Goal: Task Accomplishment & Management: Complete application form

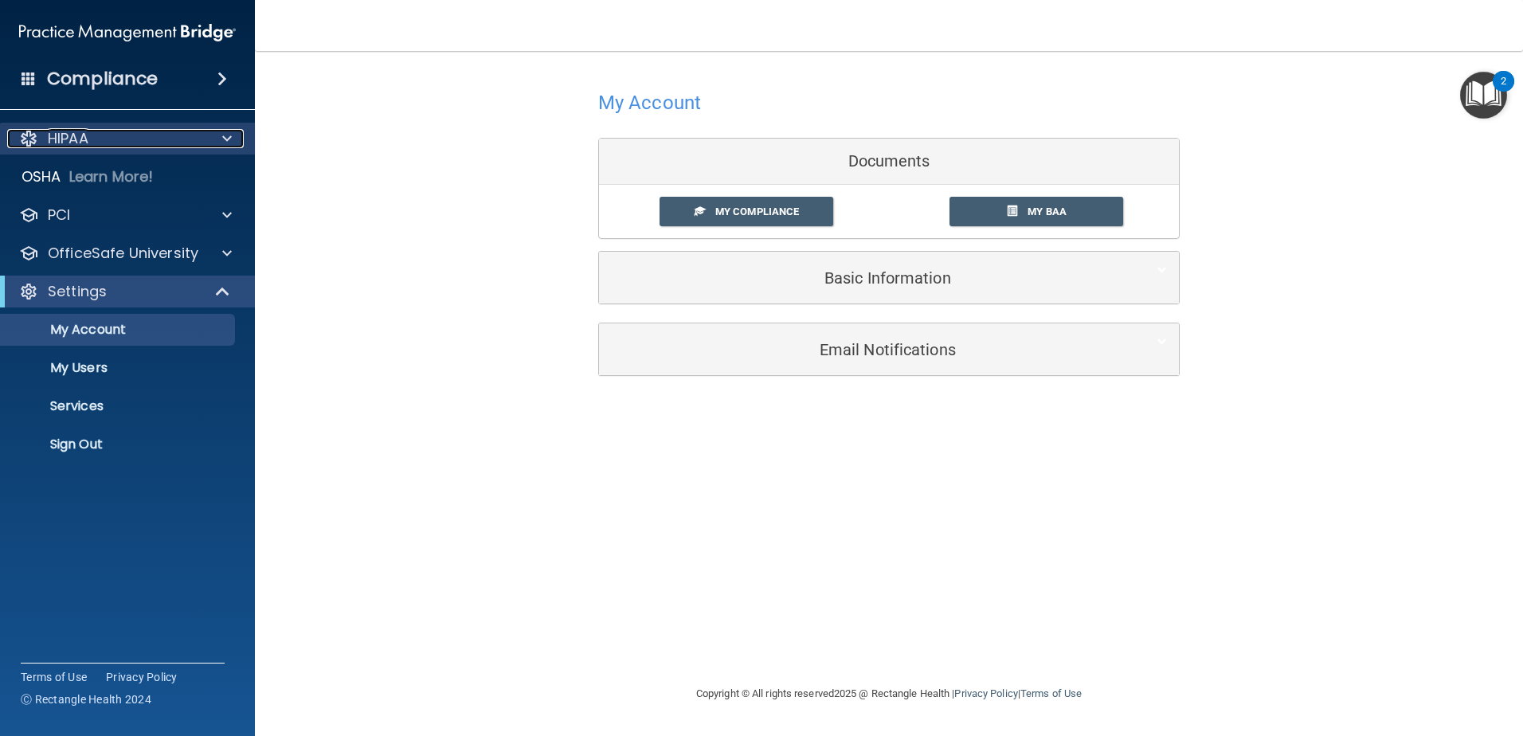
click at [106, 146] on div "HIPAA" at bounding box center [106, 138] width 198 height 19
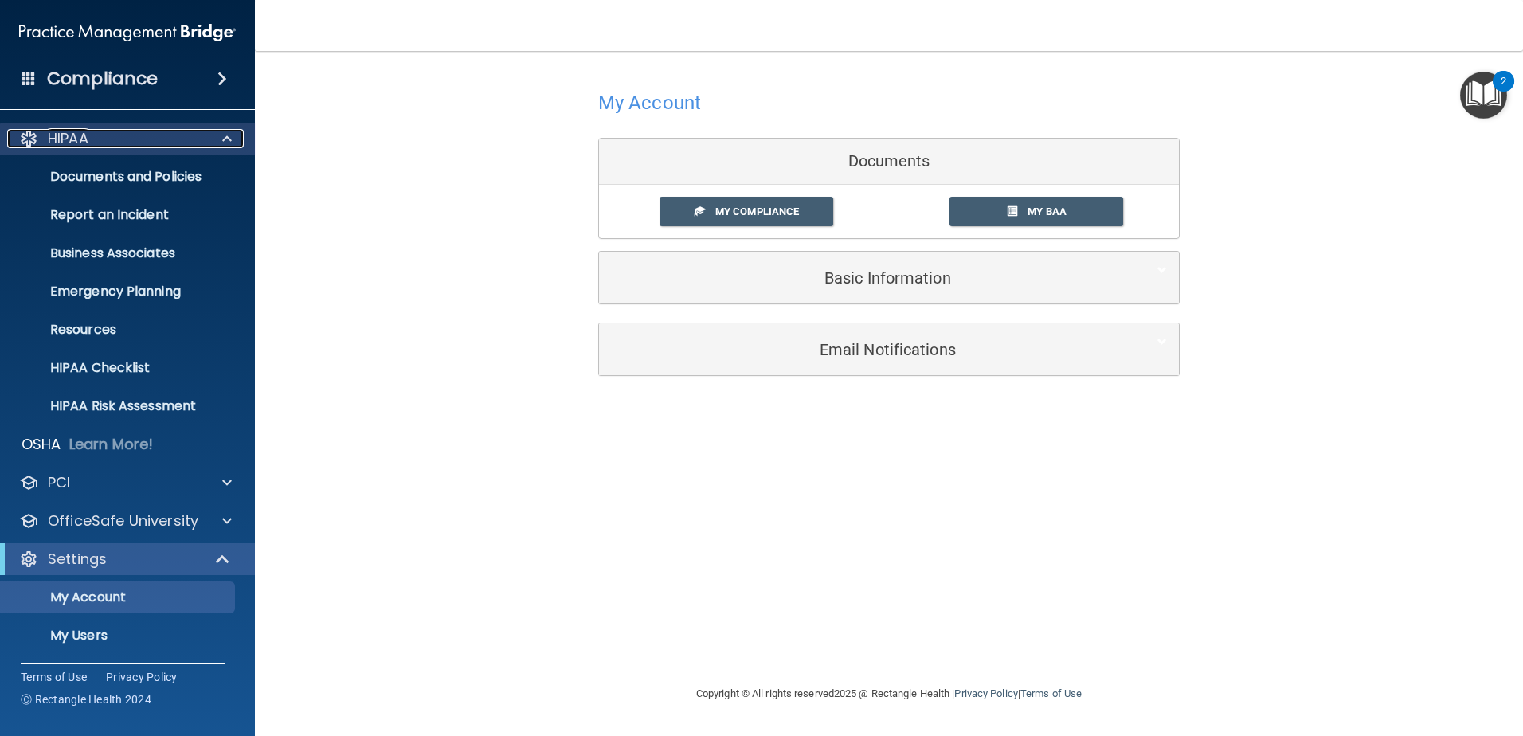
click at [76, 131] on p "HIPAA" at bounding box center [68, 138] width 41 height 19
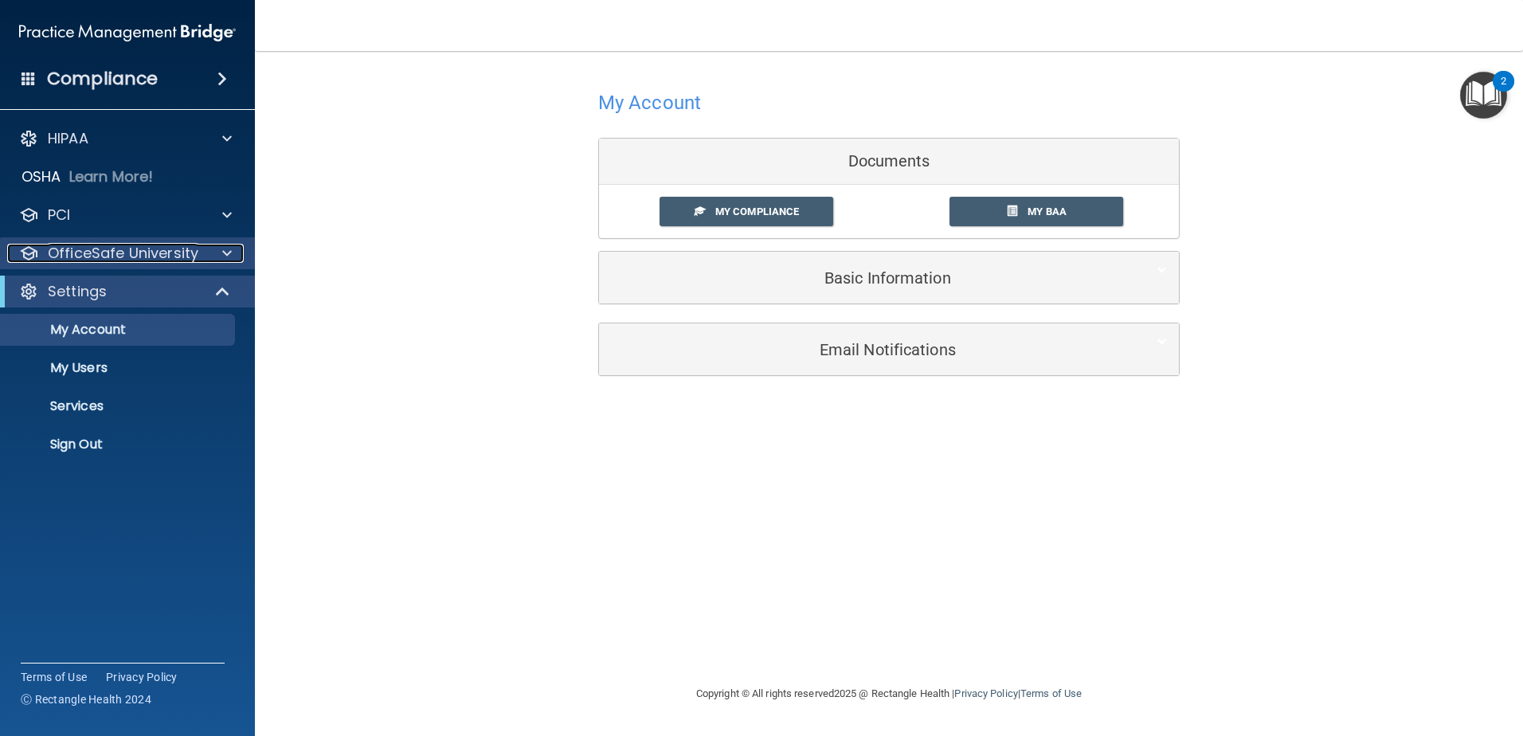
click at [71, 254] on p "OfficeSafe University" at bounding box center [123, 253] width 151 height 19
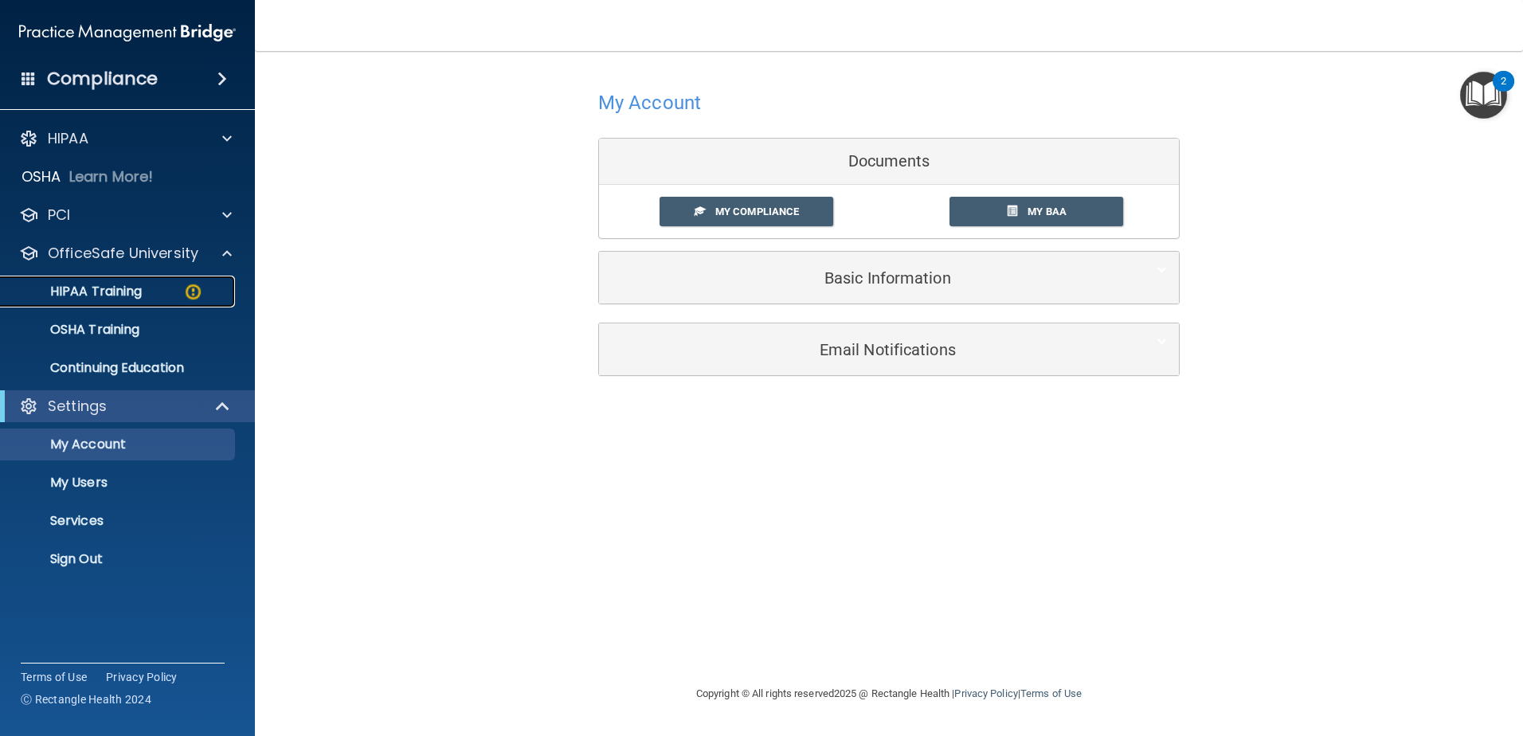
click at [127, 295] on p "HIPAA Training" at bounding box center [75, 292] width 131 height 16
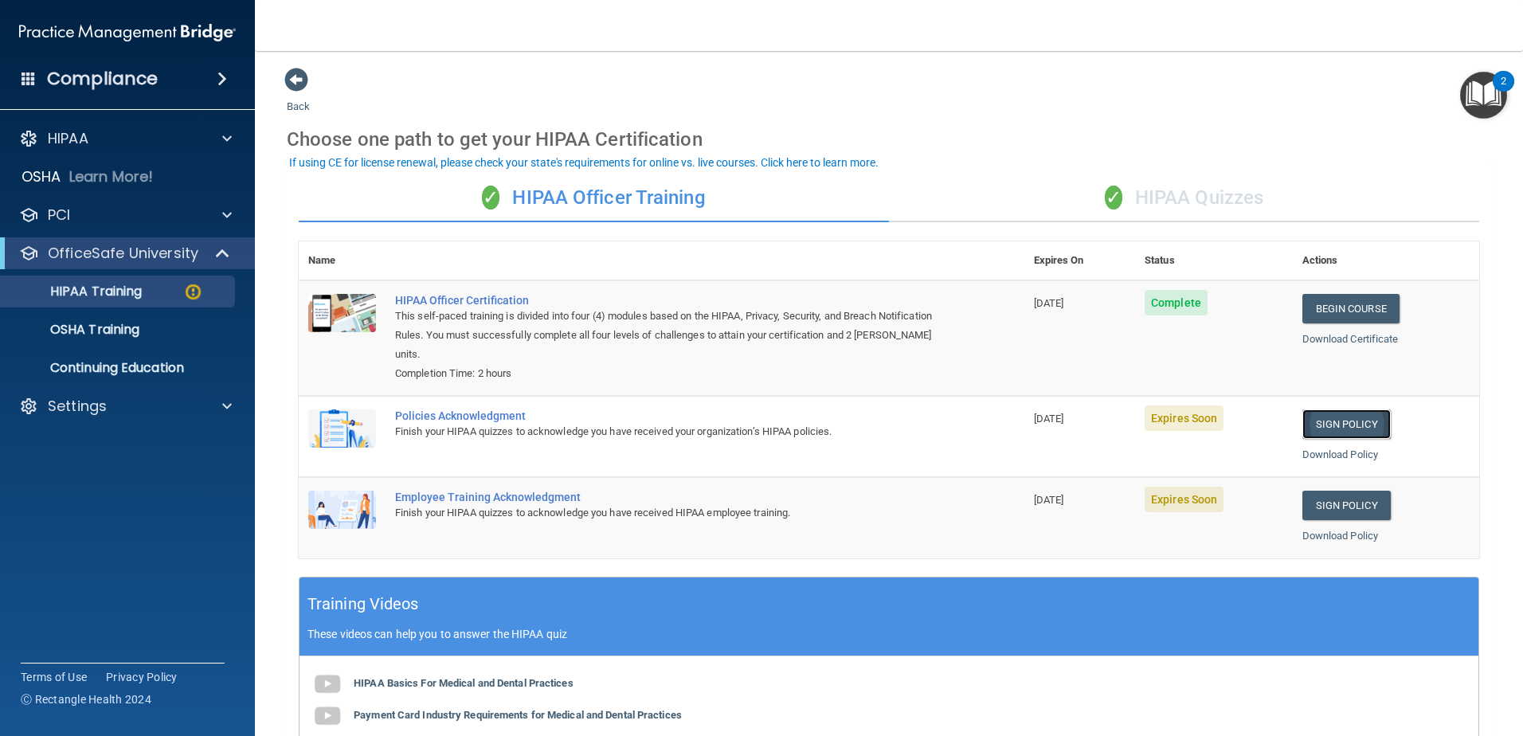
click at [1348, 425] on link "Sign Policy" at bounding box center [1346, 423] width 88 height 29
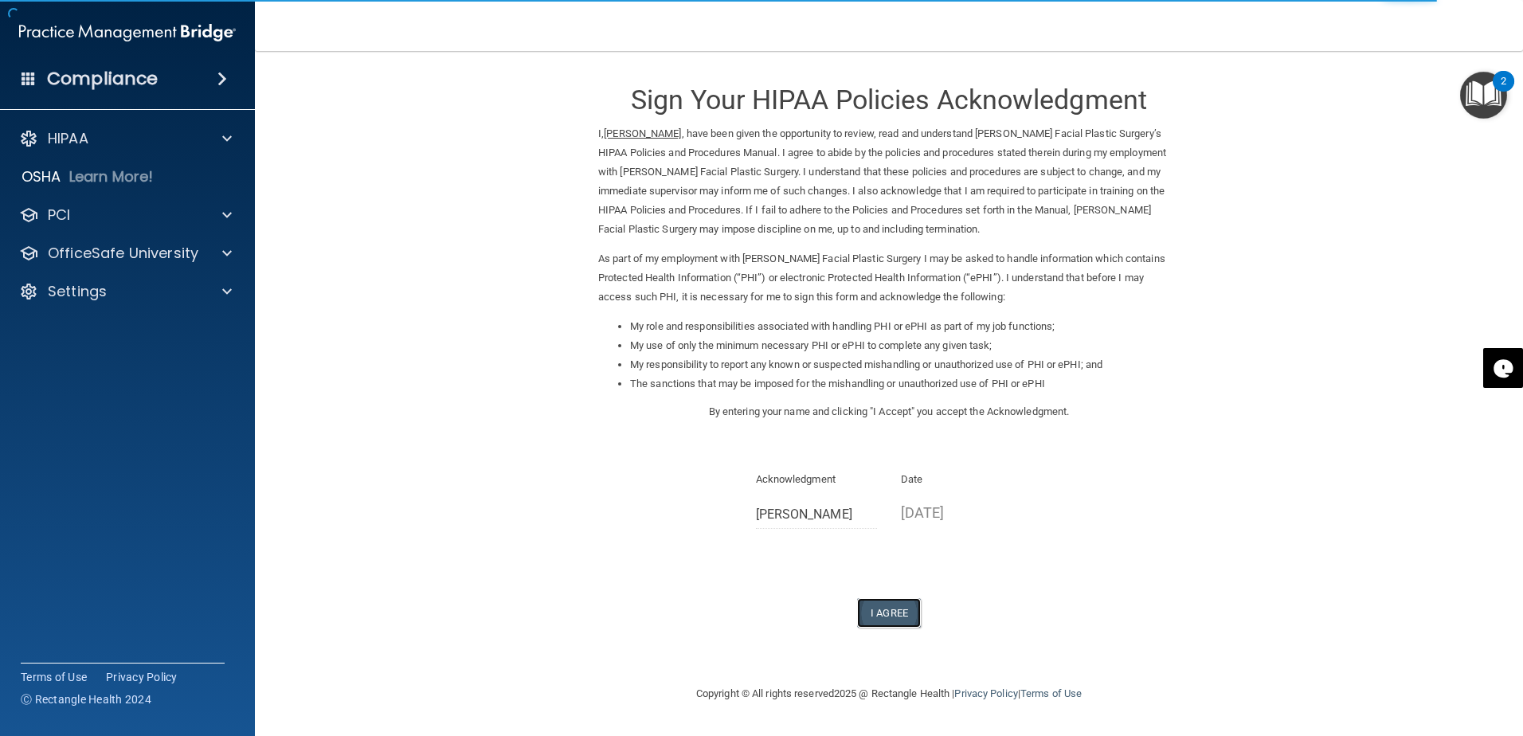
click at [880, 608] on button "I Agree" at bounding box center [889, 612] width 64 height 29
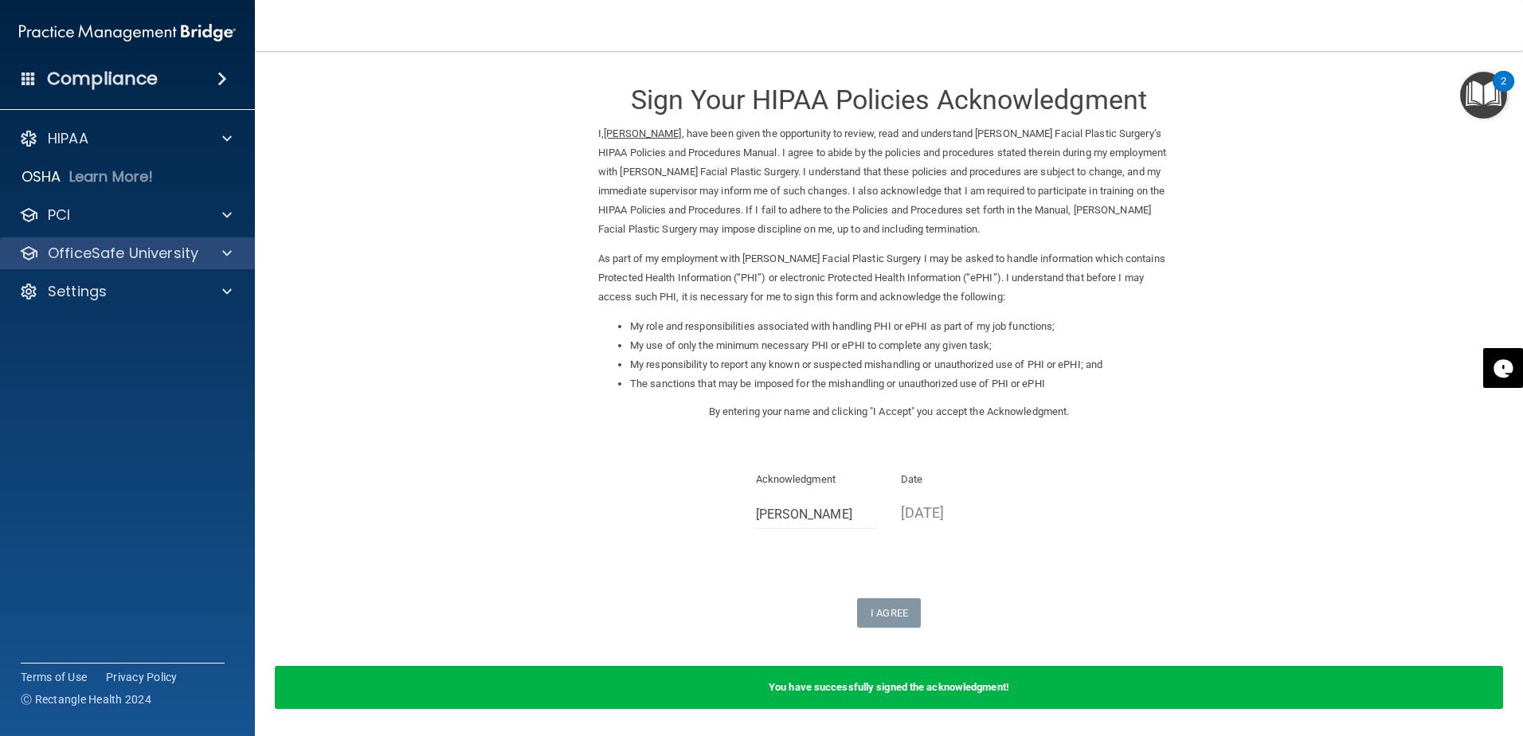
click at [69, 267] on div "OfficeSafe University" at bounding box center [128, 253] width 256 height 32
click at [231, 252] on div at bounding box center [225, 253] width 40 height 19
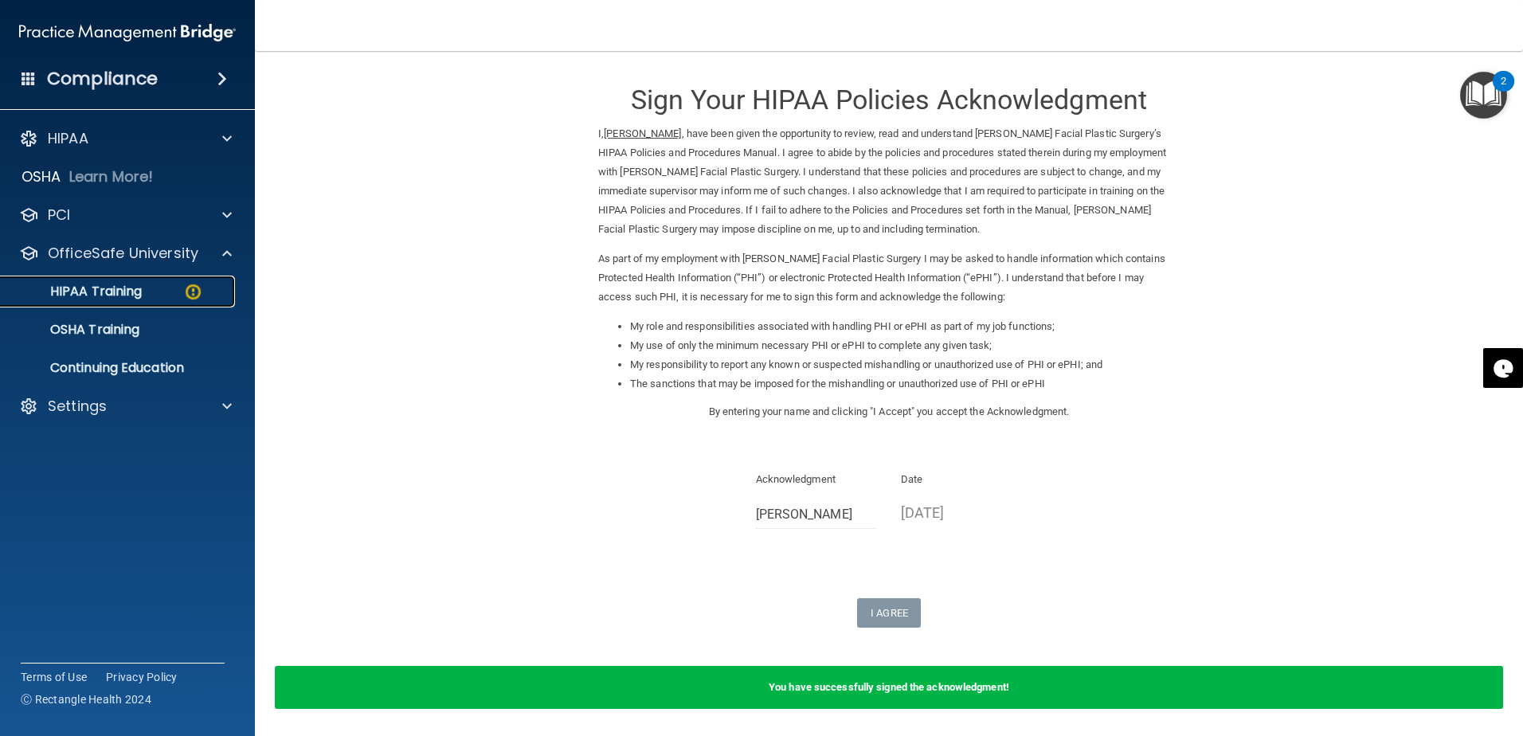
click at [108, 285] on p "HIPAA Training" at bounding box center [75, 292] width 131 height 16
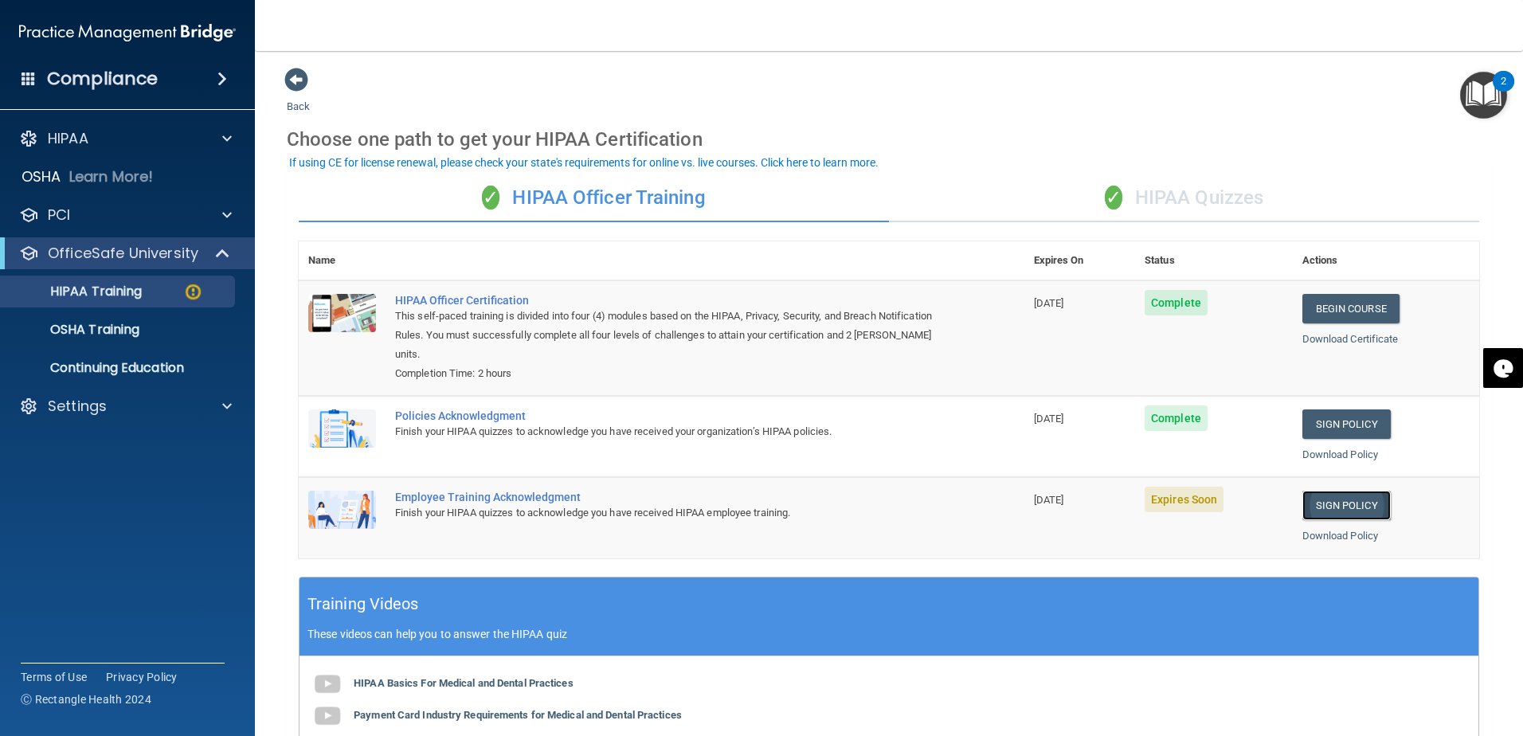
click at [1322, 507] on link "Sign Policy" at bounding box center [1346, 505] width 88 height 29
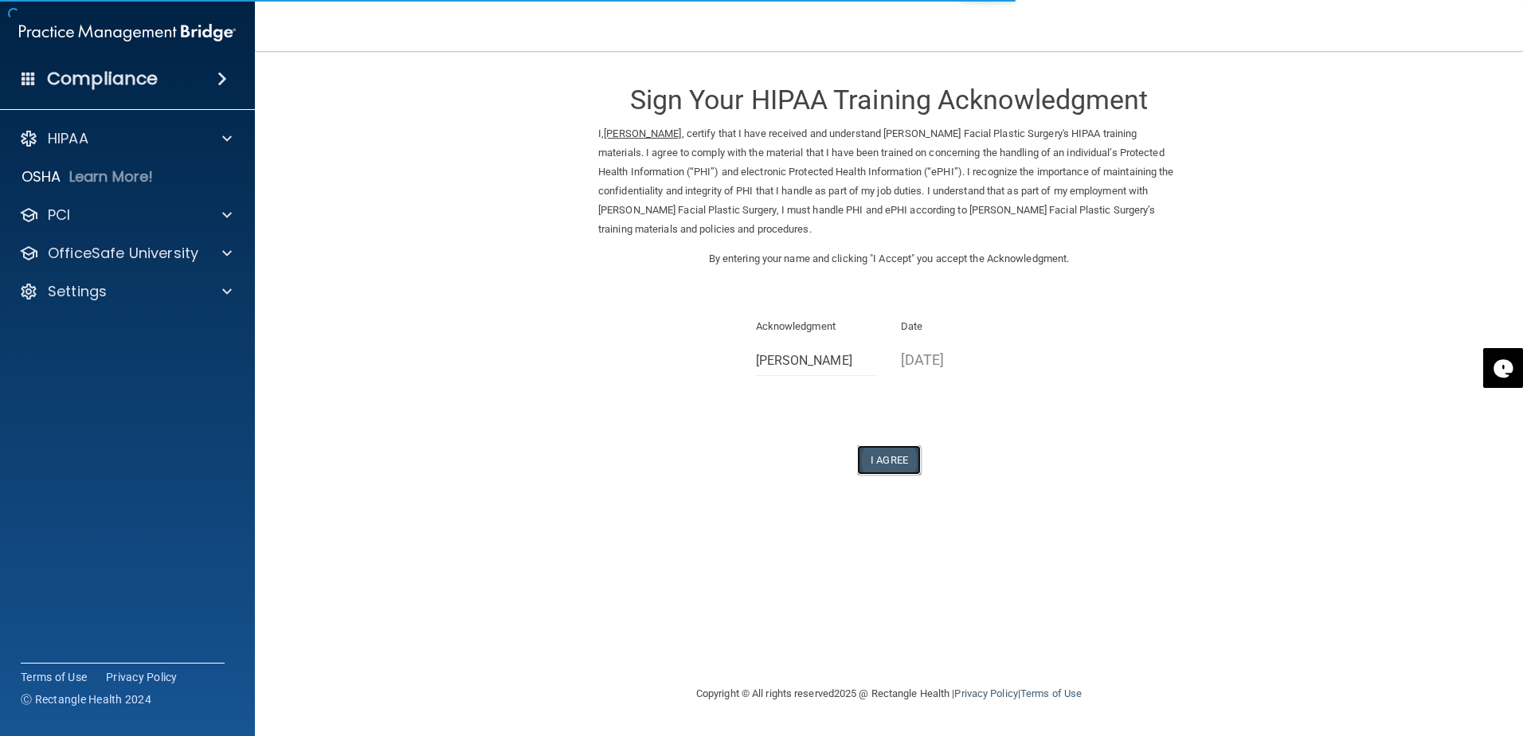
click at [898, 456] on button "I Agree" at bounding box center [889, 459] width 64 height 29
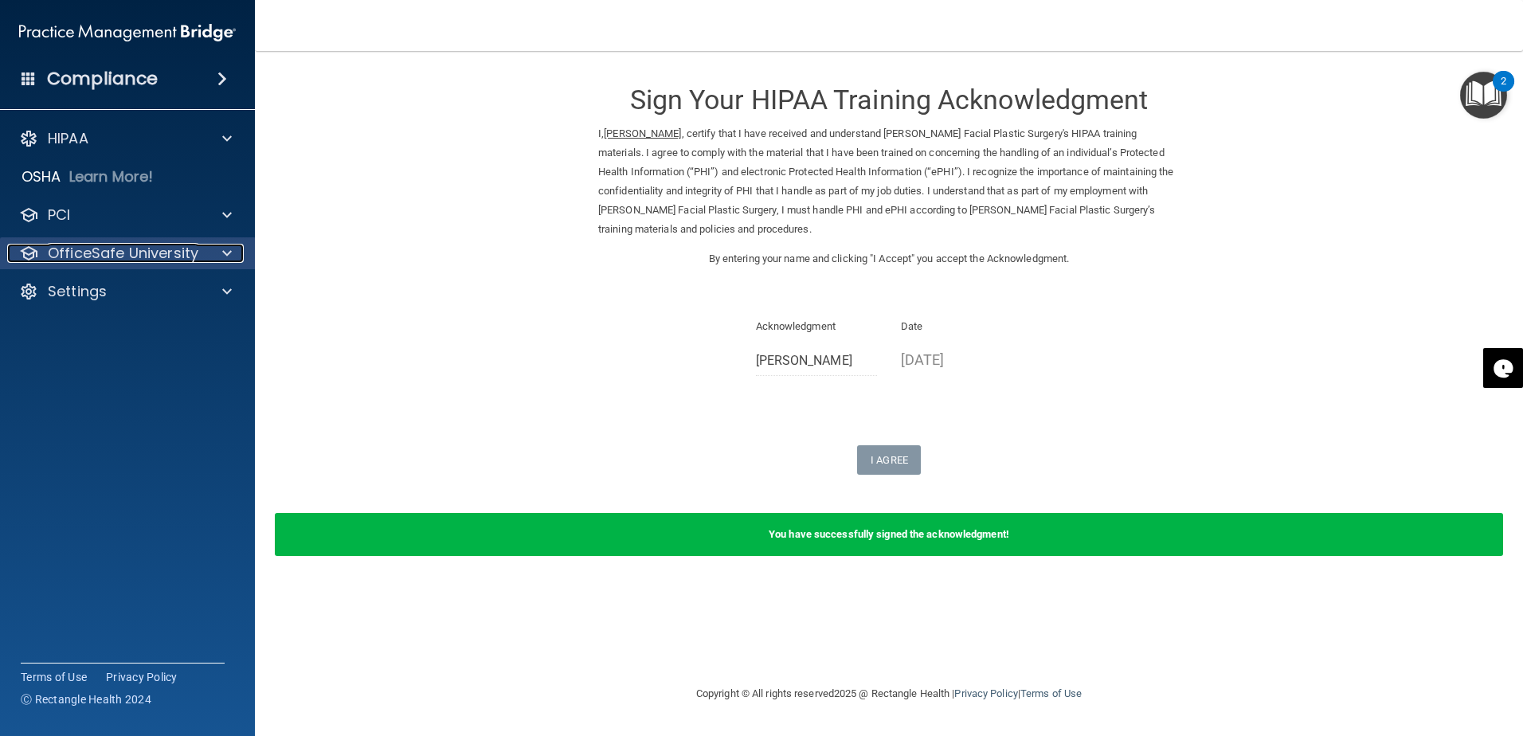
click at [104, 251] on p "OfficeSafe University" at bounding box center [123, 253] width 151 height 19
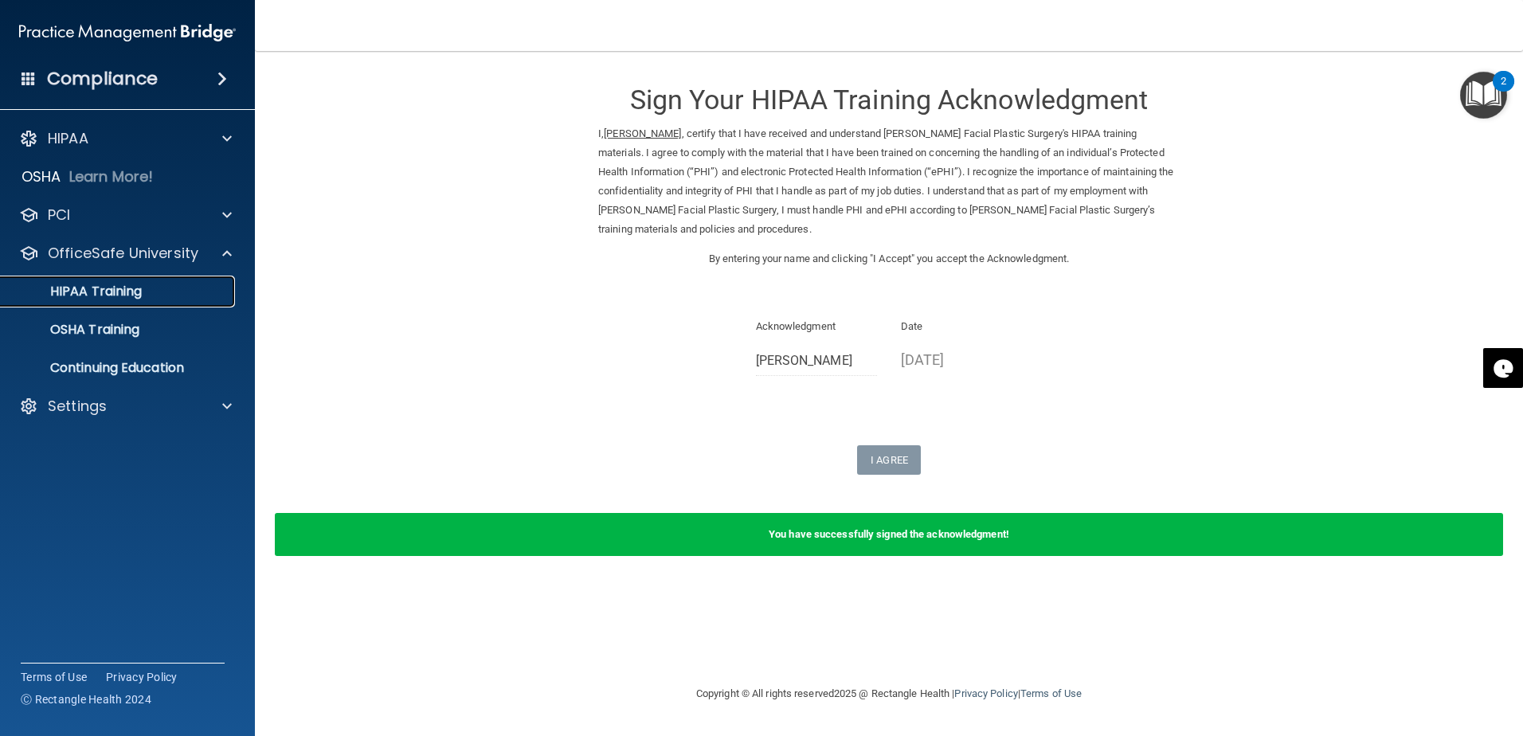
click at [125, 291] on p "HIPAA Training" at bounding box center [75, 292] width 131 height 16
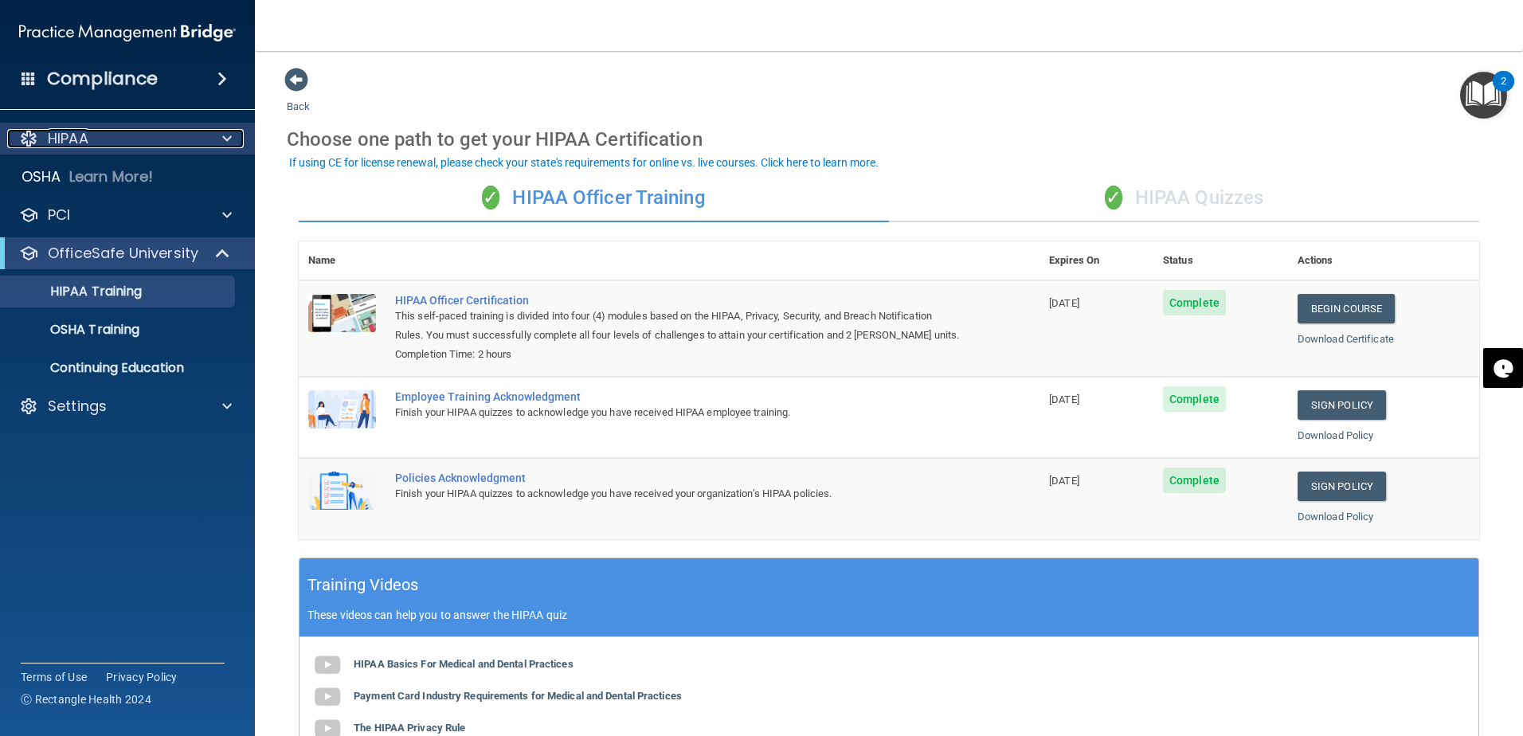
click at [61, 135] on p "HIPAA" at bounding box center [68, 138] width 41 height 19
